Goal: Communication & Community: Answer question/provide support

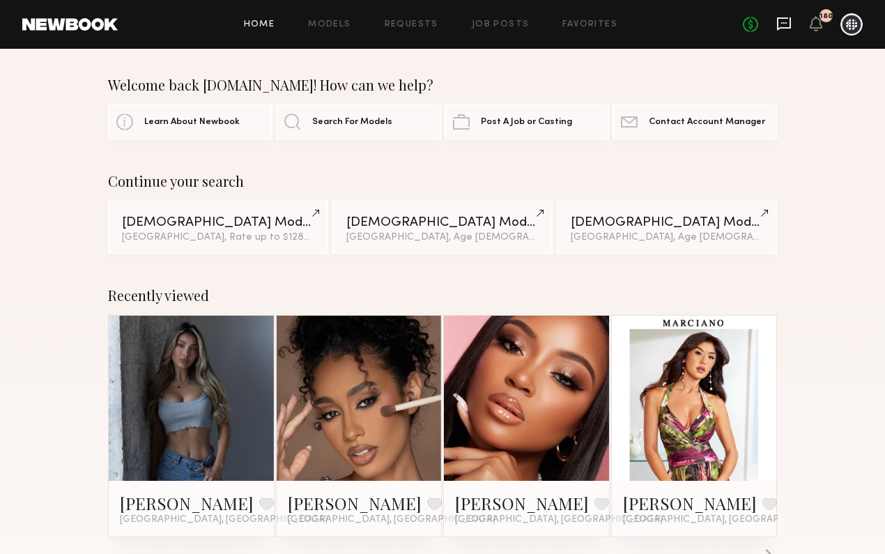
click at [790, 30] on icon at bounding box center [784, 23] width 15 height 15
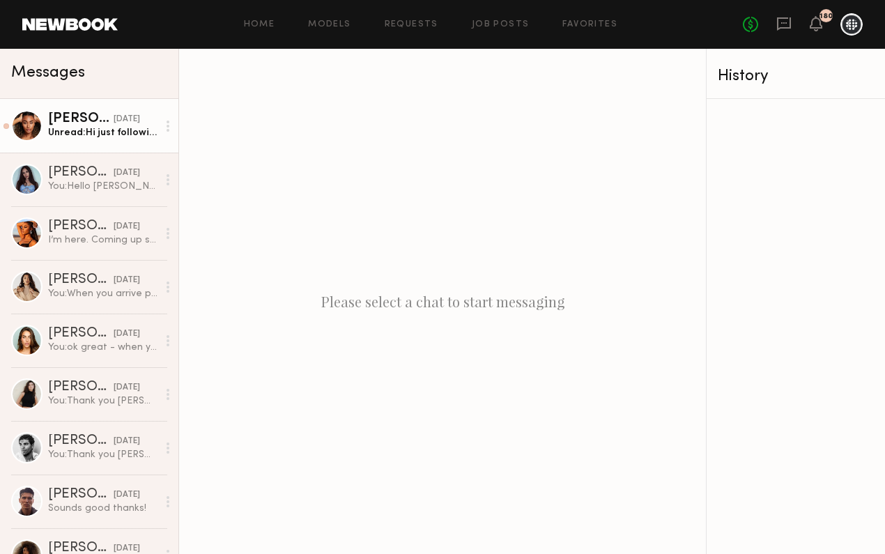
click at [91, 124] on div "Desree H." at bounding box center [81, 119] width 66 height 14
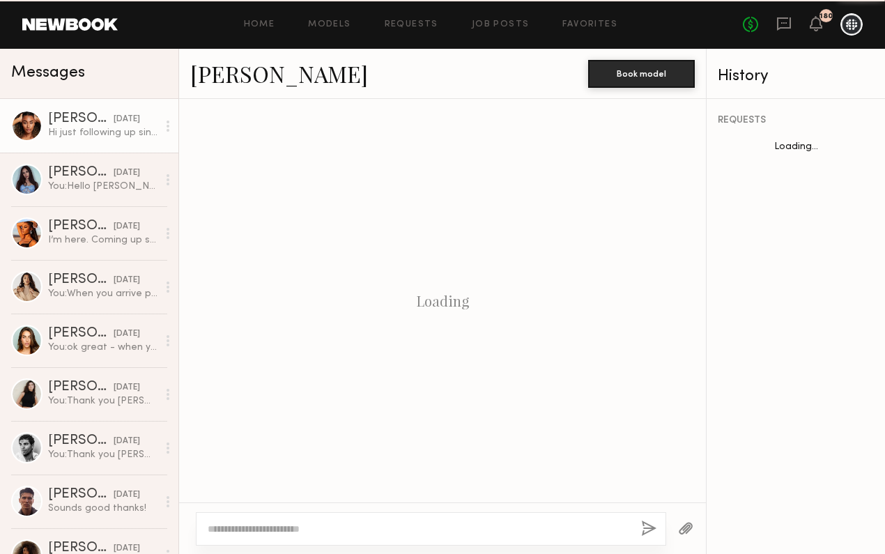
scroll to position [1053, 0]
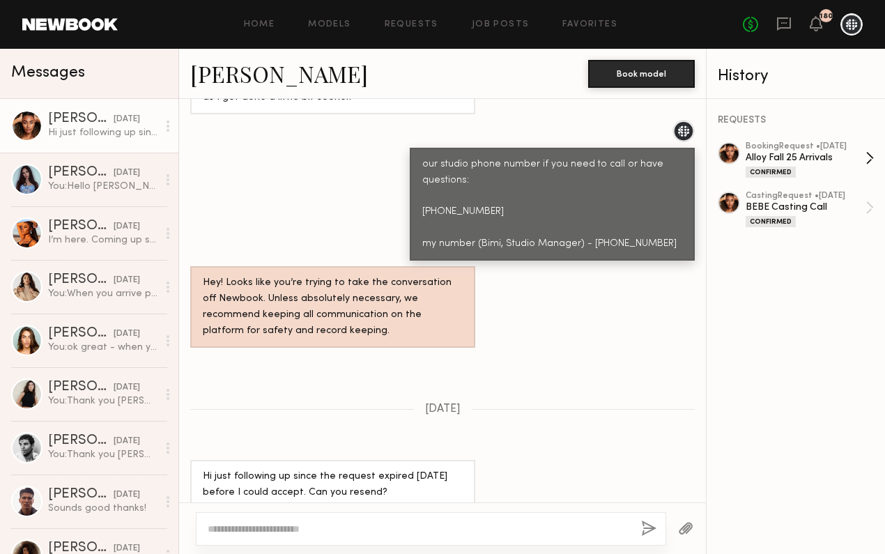
click at [856, 160] on div "Alloy Fall 25 Arrivals" at bounding box center [806, 157] width 120 height 13
click at [825, 163] on div "booking Request • 08/26/2025 Alloy Fall 25 Arrivals Confirmed" at bounding box center [806, 160] width 120 height 36
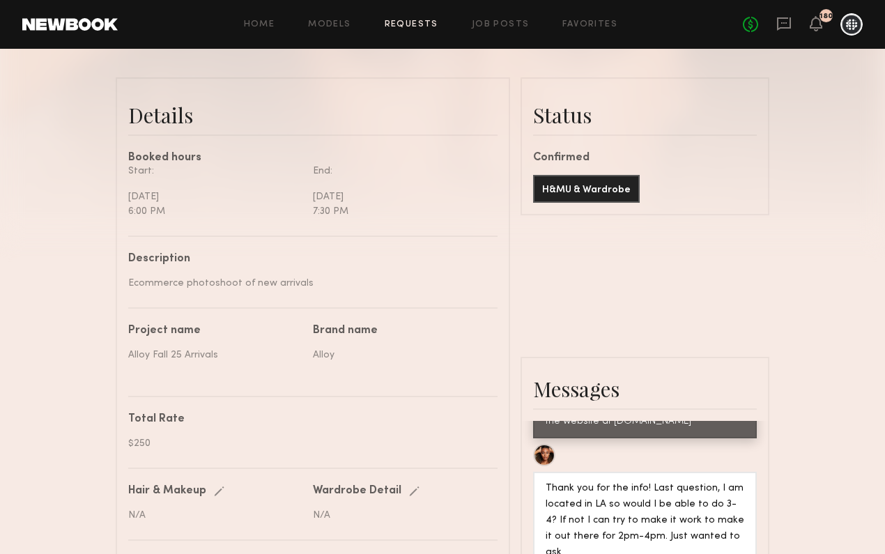
scroll to position [171, 0]
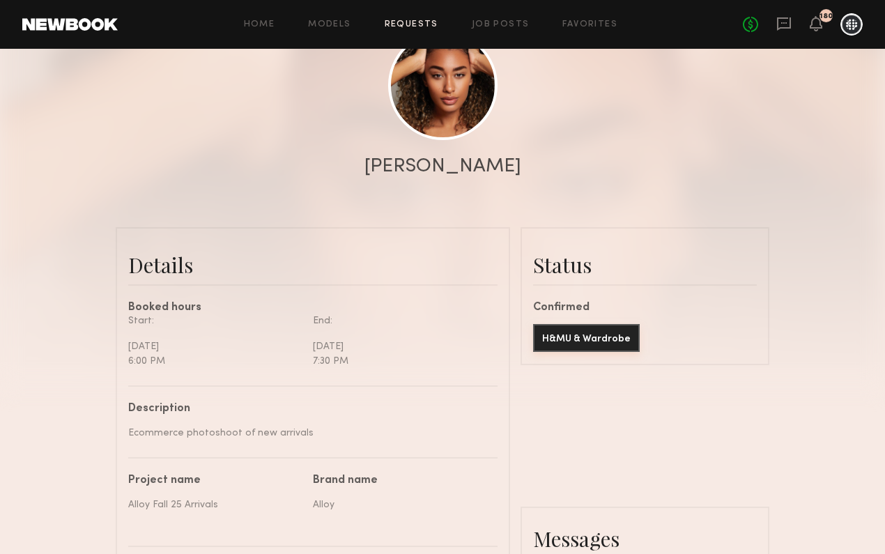
click at [614, 344] on button "H&MU & Wardrobe" at bounding box center [586, 338] width 107 height 28
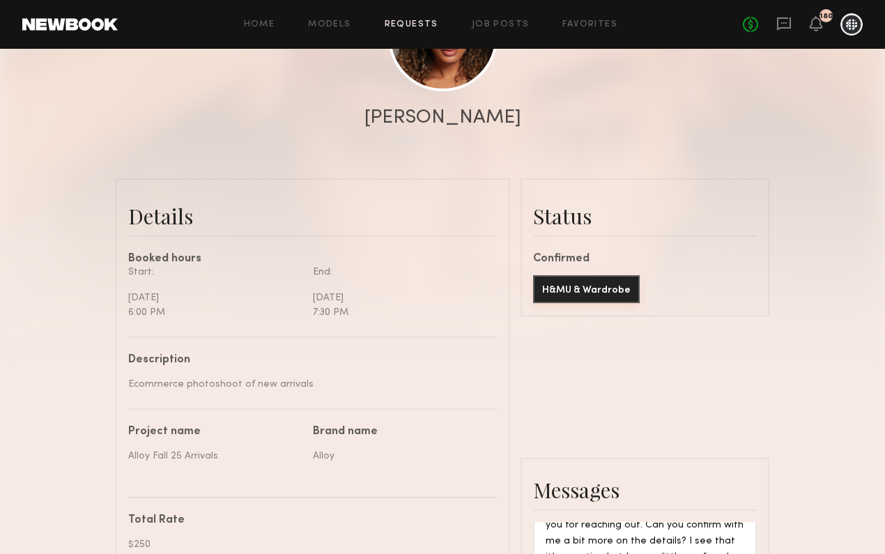
scroll to position [92, 0]
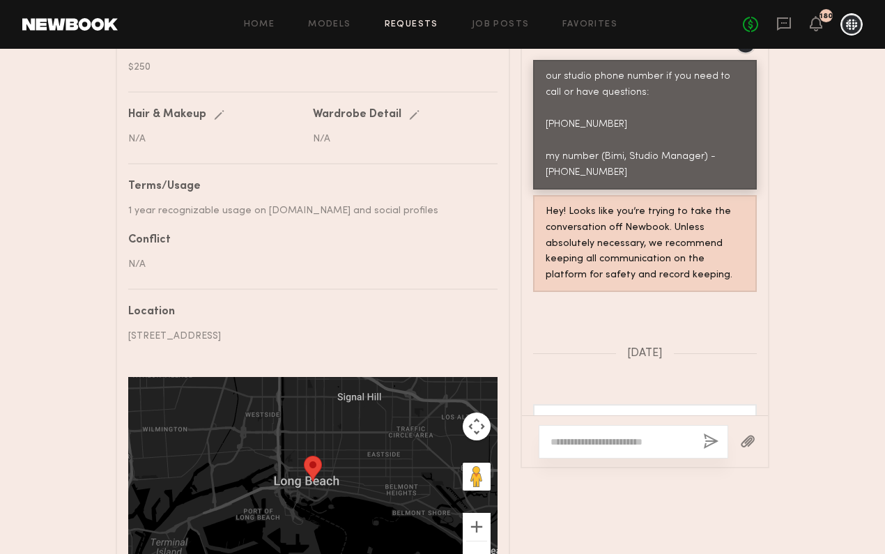
scroll to position [809, 0]
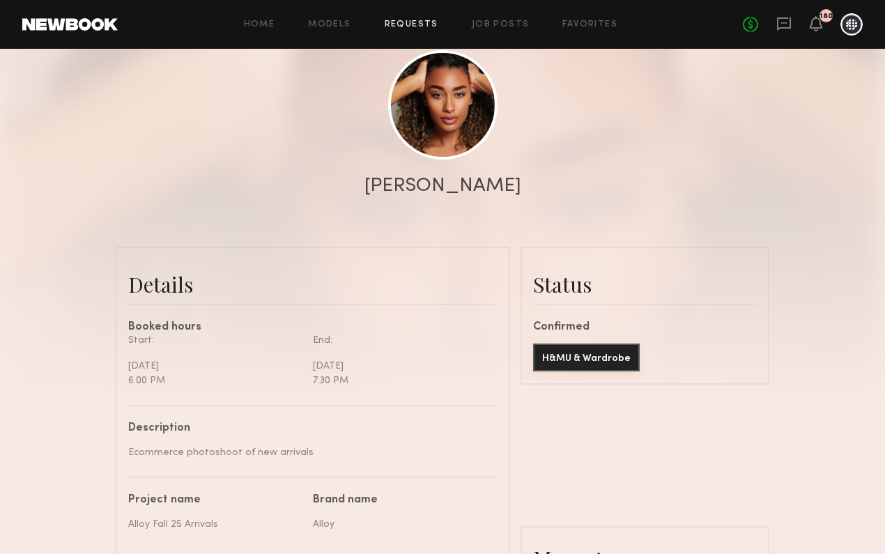
click at [615, 367] on button "H&MU & Wardrobe" at bounding box center [586, 358] width 107 height 28
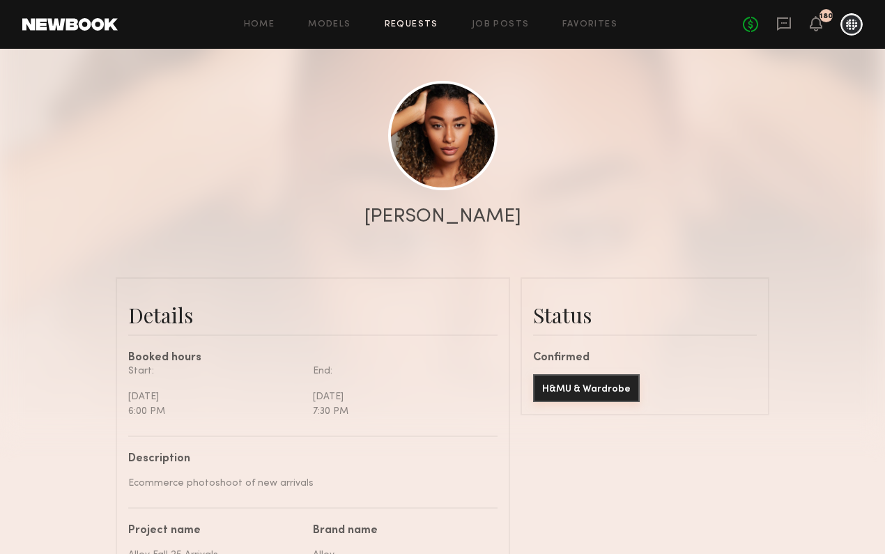
scroll to position [45, 0]
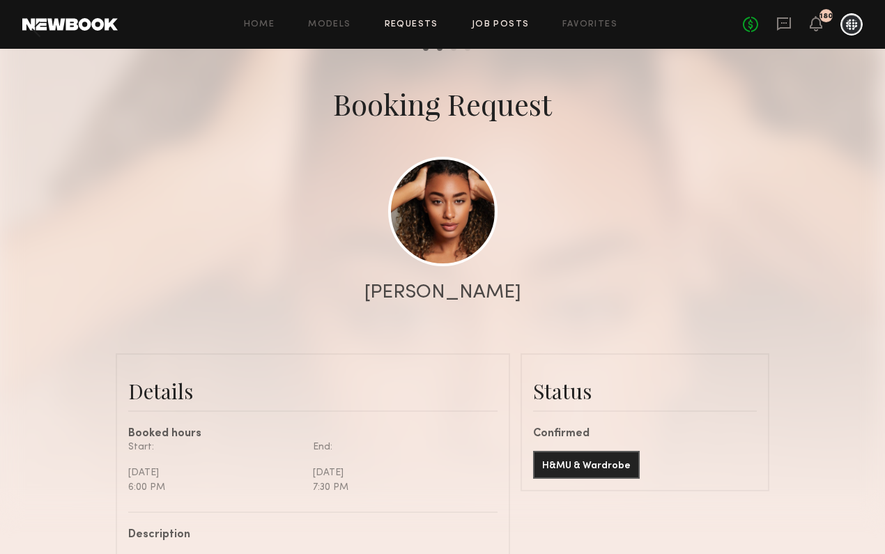
click at [500, 25] on link "Job Posts" at bounding box center [501, 24] width 58 height 9
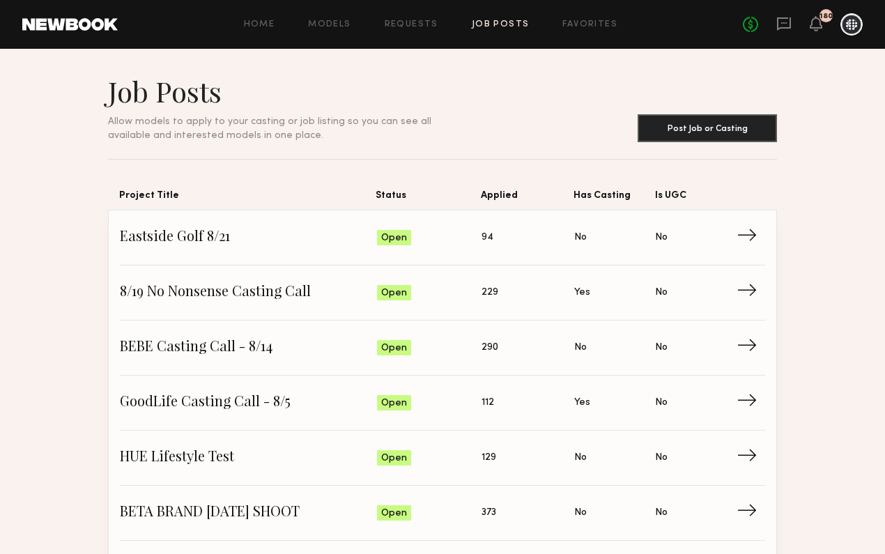
click at [415, 31] on div "Home Models Requests Job Posts Favorites Sign Out No fees up to $5,000 180" at bounding box center [490, 24] width 745 height 22
click at [409, 18] on div "Home Models Requests Job Posts Favorites Sign Out No fees up to $5,000 180" at bounding box center [490, 24] width 745 height 22
click at [415, 27] on link "Requests" at bounding box center [412, 24] width 54 height 9
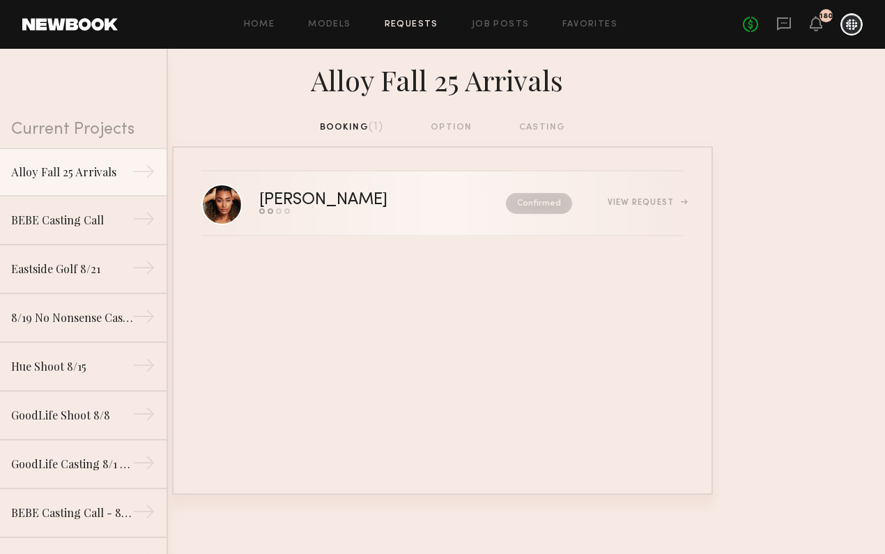
click at [537, 198] on nb-request-status "Confirmed" at bounding box center [539, 203] width 66 height 21
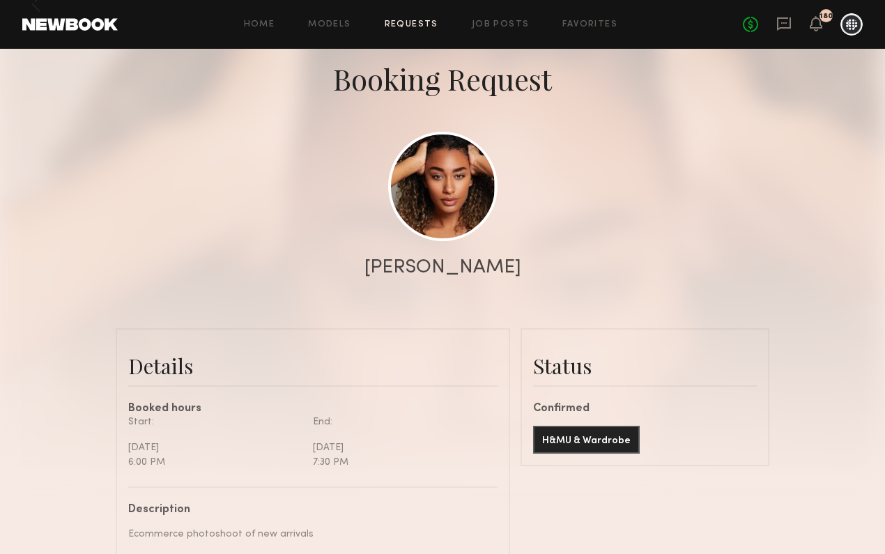
scroll to position [89, 0]
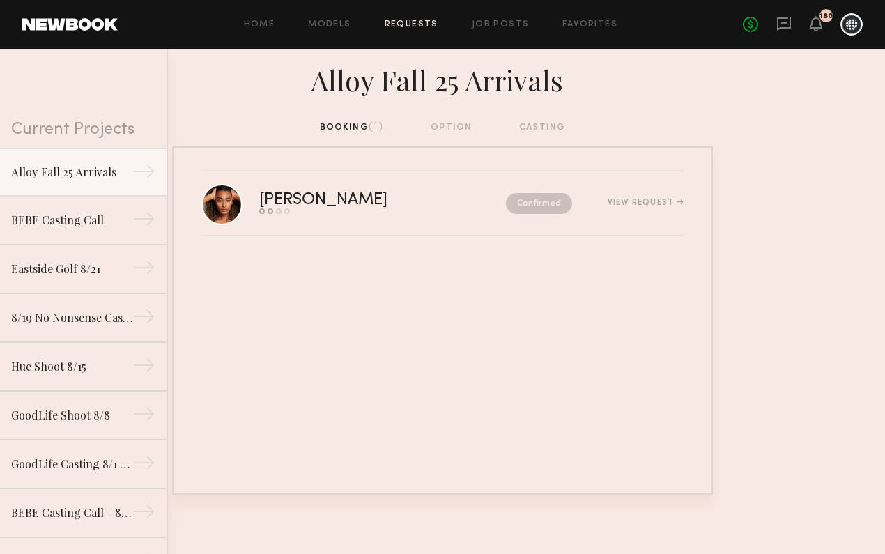
click at [449, 139] on div "booking (1) option casting" at bounding box center [442, 133] width 885 height 26
click at [451, 123] on div "booking (1) option casting" at bounding box center [443, 127] width 246 height 15
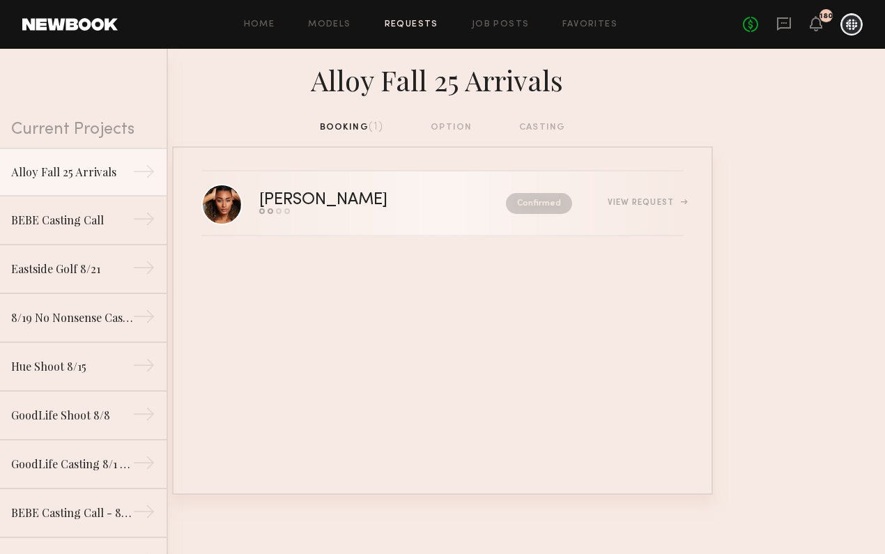
click at [655, 196] on div "[PERSON_NAME] Send request Model response Review hours worked Pay model Confirm…" at bounding box center [471, 203] width 425 height 22
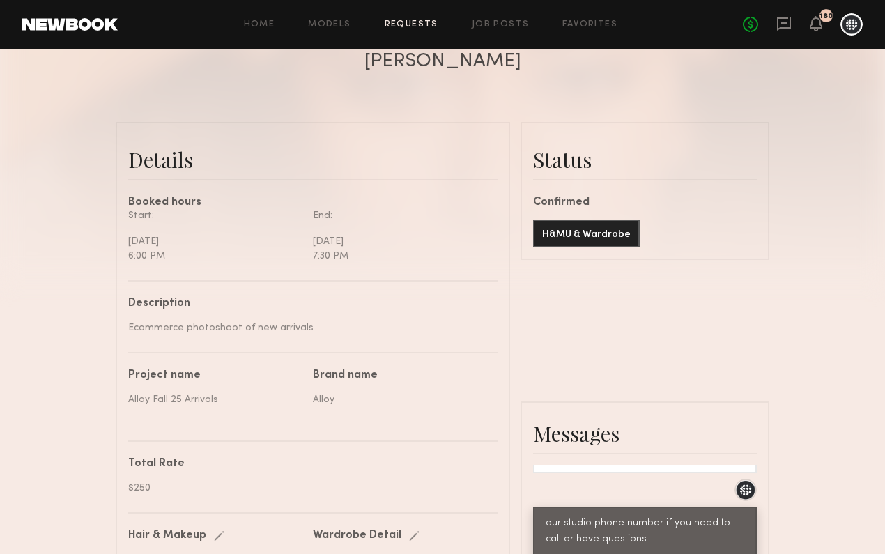
scroll to position [100, 0]
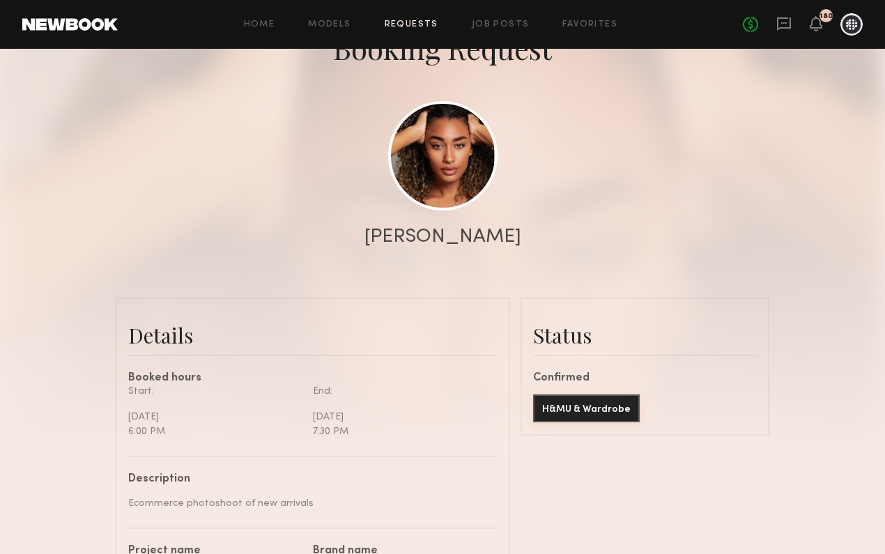
click at [597, 400] on button "H&MU & Wardrobe" at bounding box center [586, 409] width 107 height 28
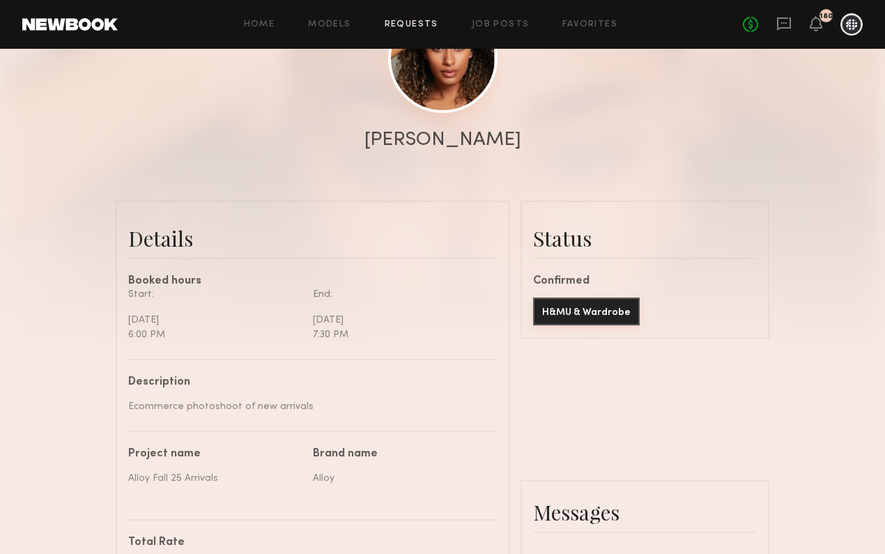
scroll to position [201, 0]
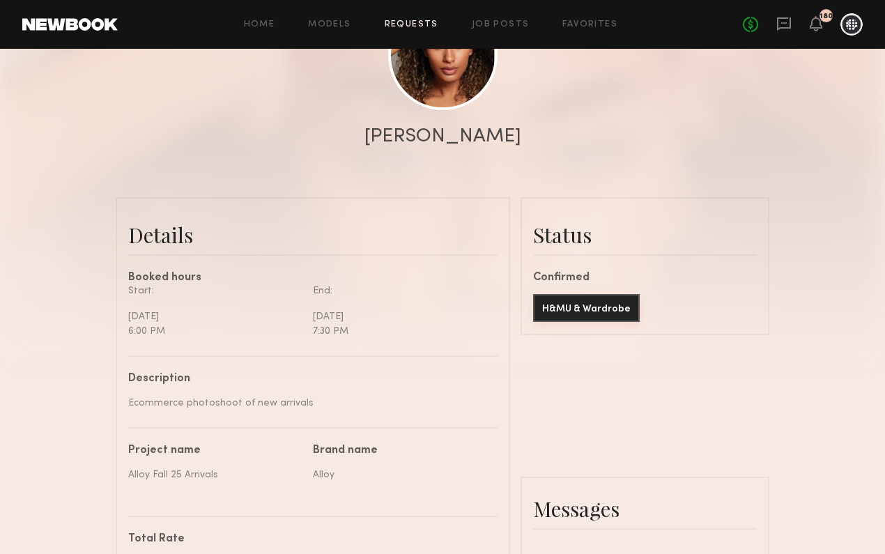
click at [582, 308] on button "H&MU & Wardrobe" at bounding box center [586, 308] width 107 height 28
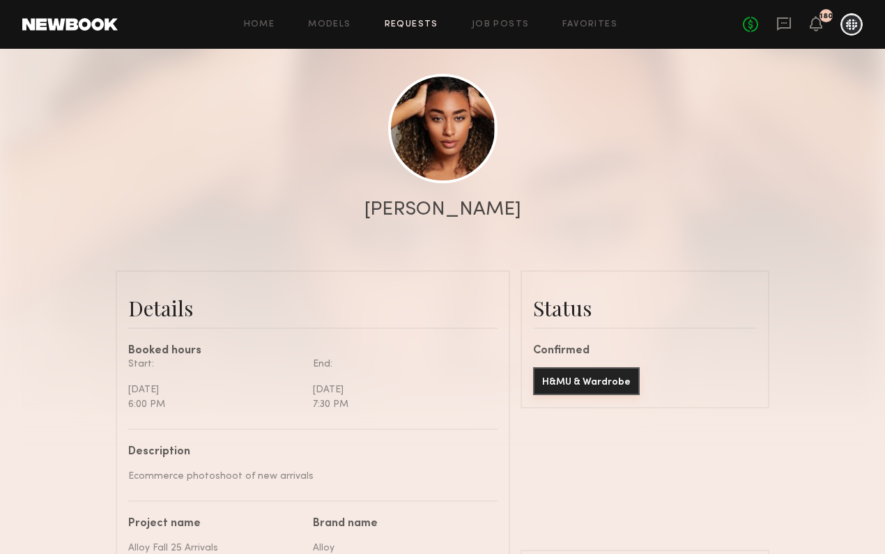
scroll to position [100, 0]
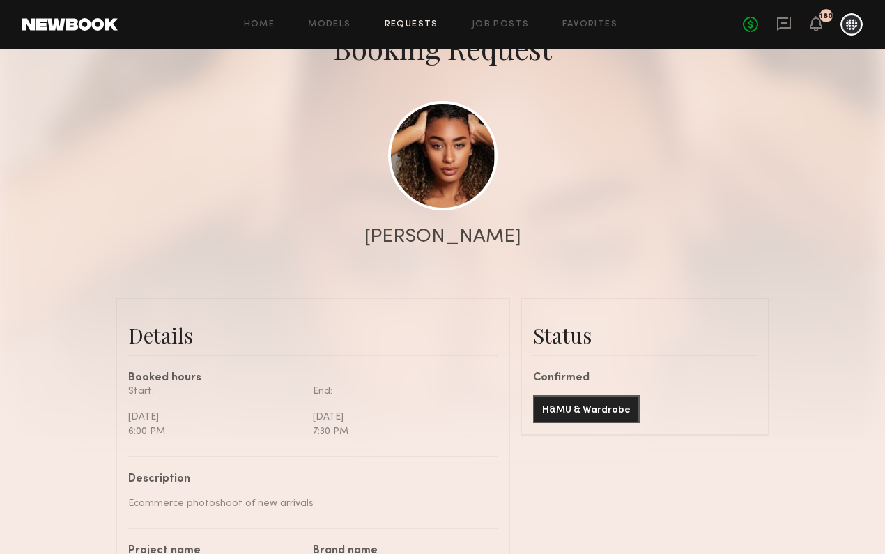
click at [420, 22] on link "Requests" at bounding box center [412, 24] width 54 height 9
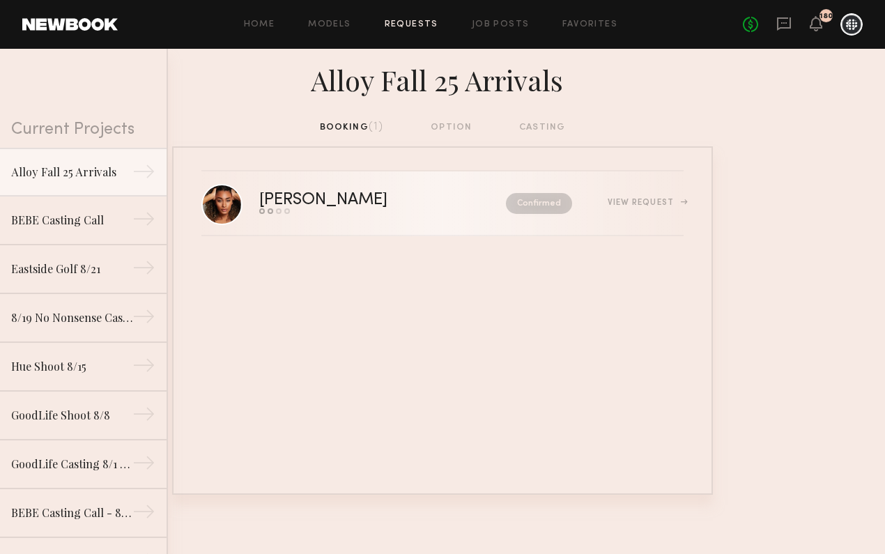
click at [374, 180] on link "[PERSON_NAME] Send request Model response Review hours worked Pay model Confirm…" at bounding box center [442, 203] width 482 height 65
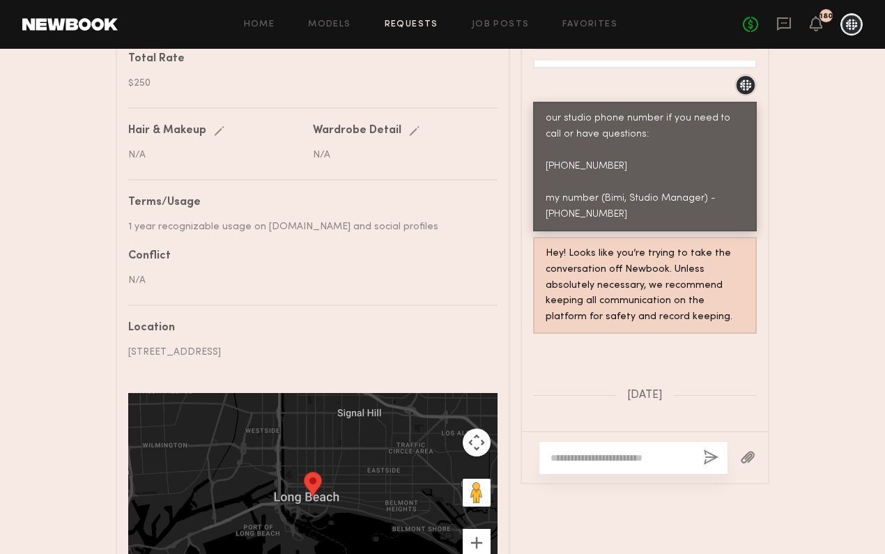
scroll to position [809, 0]
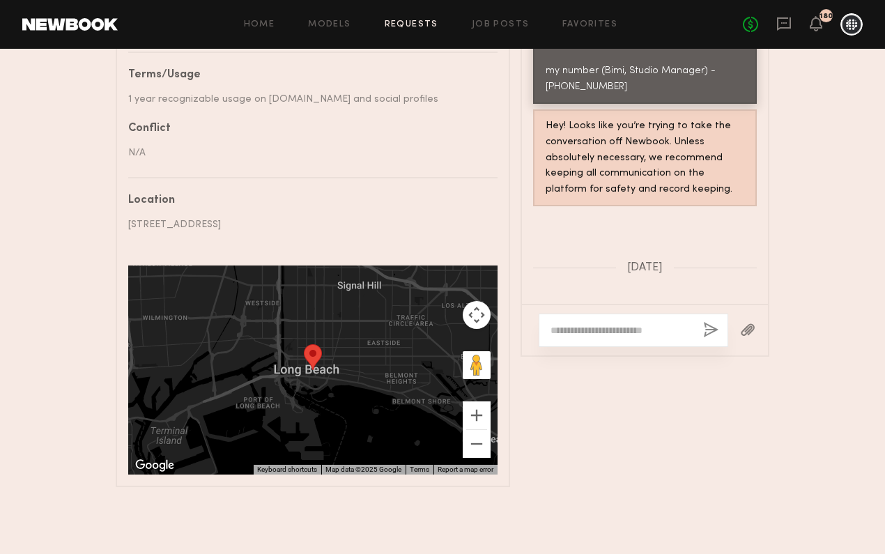
click at [660, 321] on div at bounding box center [634, 330] width 190 height 33
click at [651, 338] on div at bounding box center [634, 330] width 190 height 33
click at [644, 326] on textarea at bounding box center [622, 330] width 142 height 14
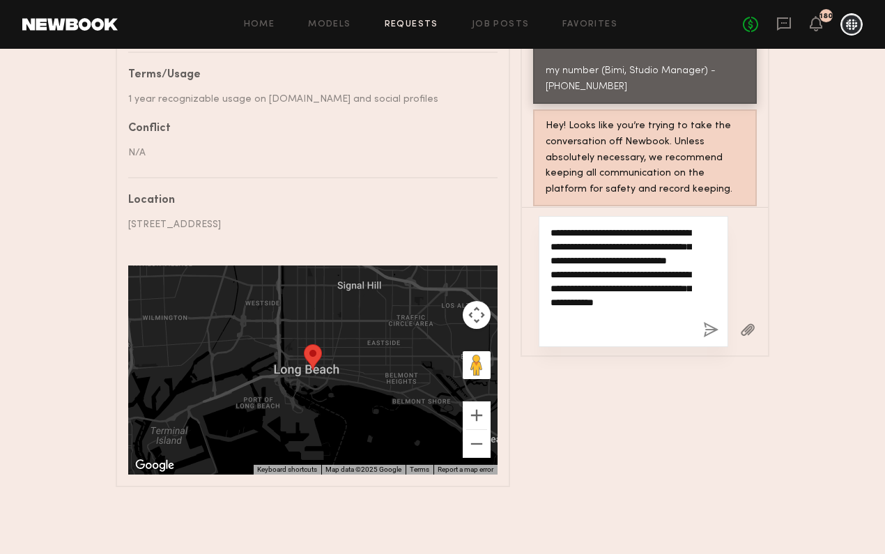
scroll to position [12, 0]
click at [608, 317] on textarea "**********" at bounding box center [622, 282] width 142 height 112
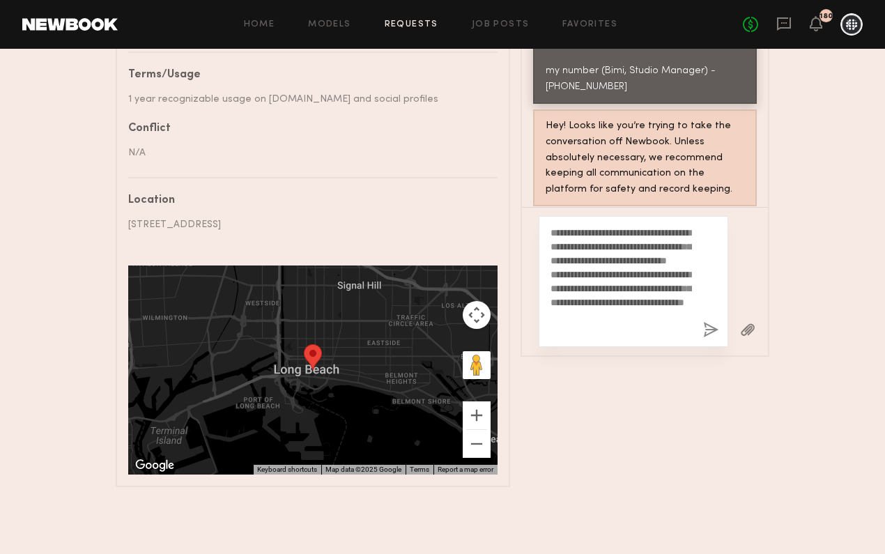
click at [746, 331] on button "button" at bounding box center [747, 330] width 15 height 17
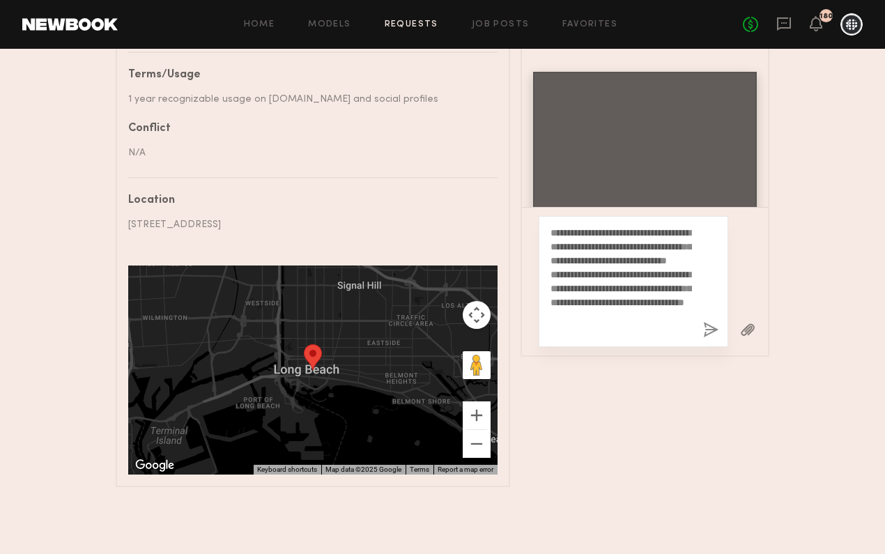
scroll to position [0, 0]
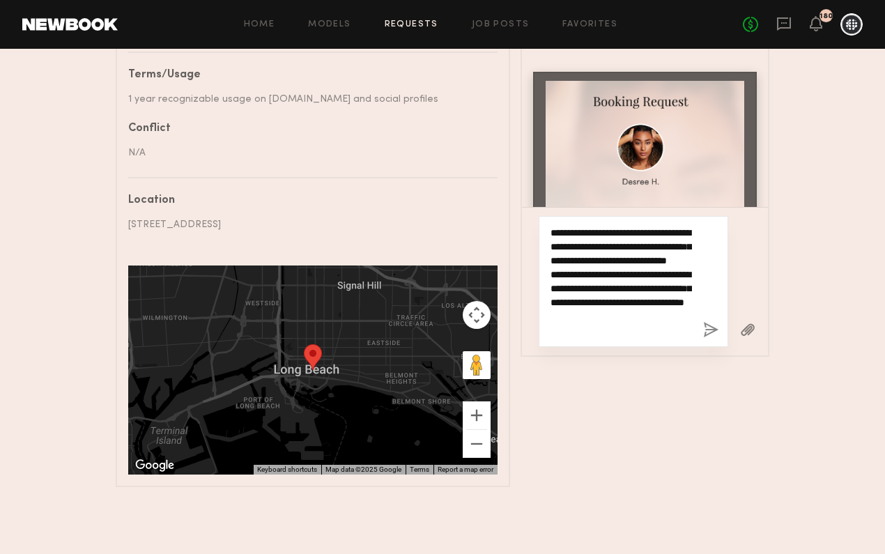
drag, startPoint x: 632, startPoint y: 300, endPoint x: 509, endPoint y: 305, distance: 122.8
click at [509, 305] on div "Details Booked hours Start: [DATE] 6:00 PM End: [DATE] 7:30 PM Description Ecom…" at bounding box center [443, 38] width 654 height 898
type textarea "**********"
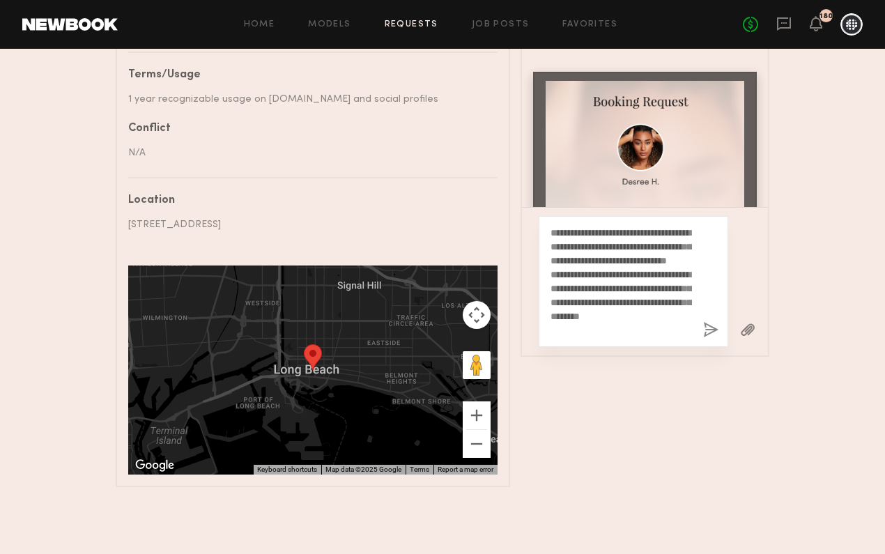
click at [709, 324] on button "button" at bounding box center [710, 330] width 15 height 17
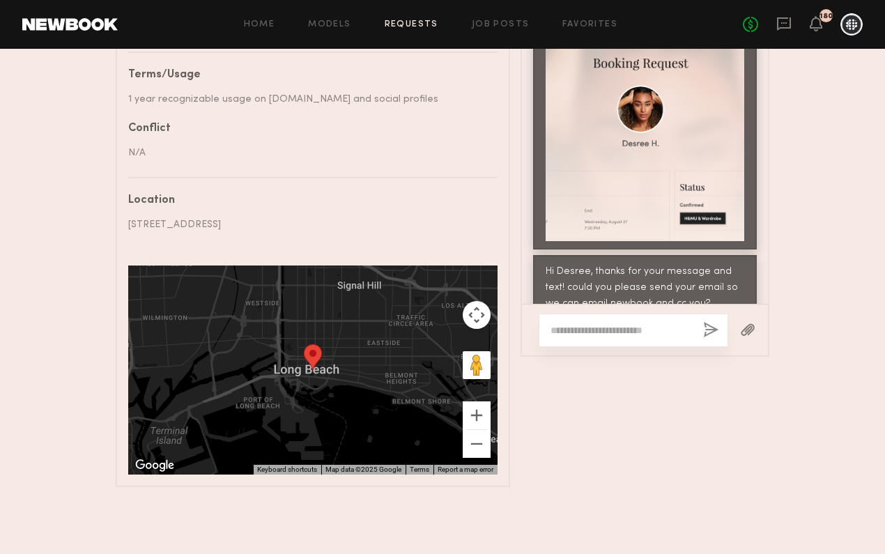
scroll to position [2864, 0]
